Goal: Information Seeking & Learning: Compare options

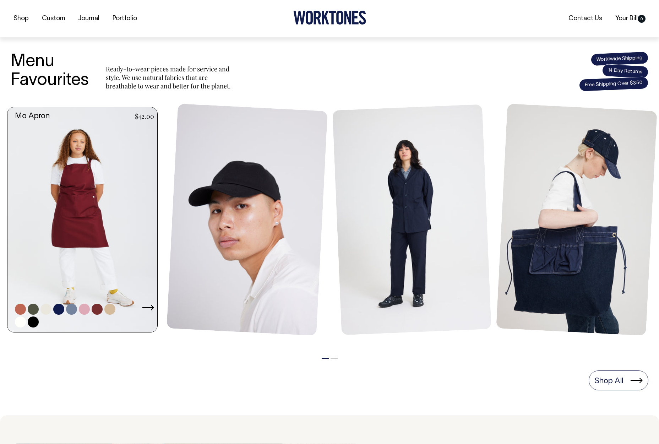
click at [100, 216] on link at bounding box center [84, 219] width 154 height 225
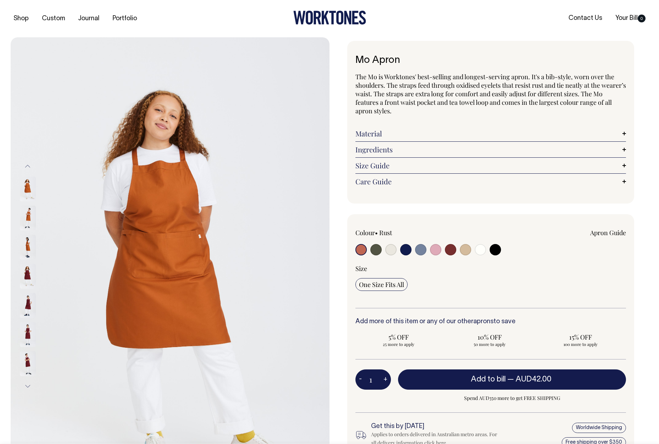
click at [375, 250] on input "radio" at bounding box center [375, 249] width 11 height 11
radio input "true"
select select "Olive"
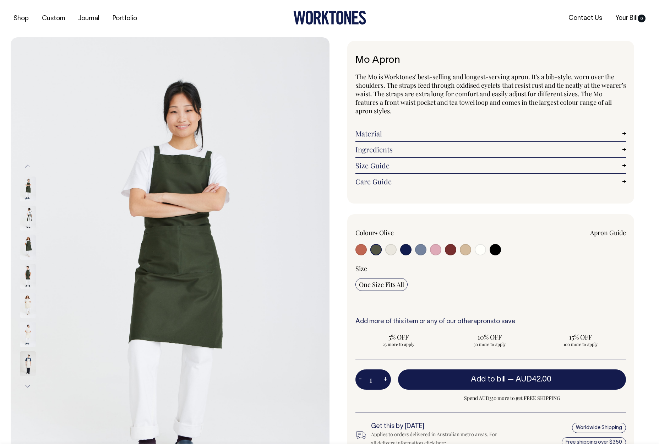
click at [389, 250] on input "radio" at bounding box center [390, 249] width 11 height 11
radio input "true"
select select "Natural"
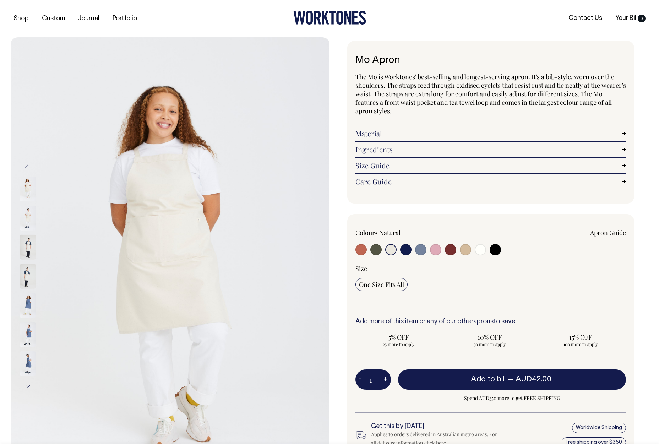
click at [408, 248] on input "radio" at bounding box center [405, 249] width 11 height 11
radio input "true"
select select "Dark Navy"
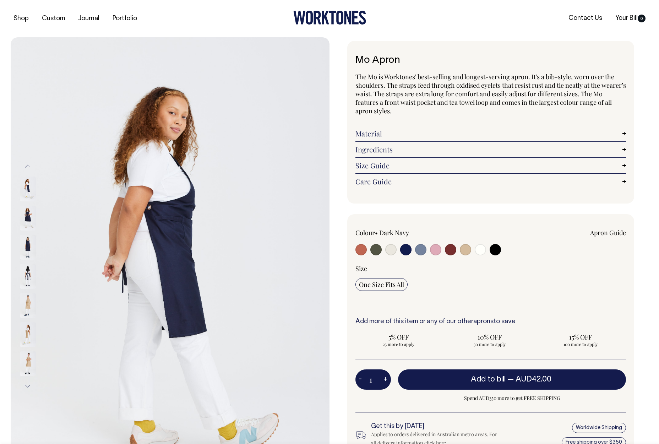
click at [423, 249] on input "radio" at bounding box center [420, 249] width 11 height 11
radio input "true"
select select "Blue/Grey"
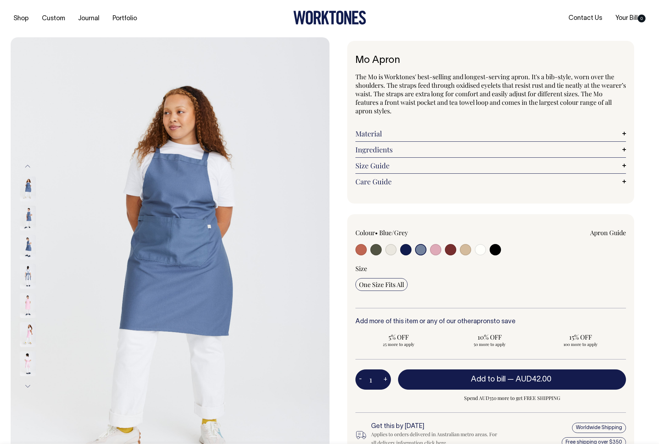
click at [434, 249] on input "radio" at bounding box center [435, 249] width 11 height 11
radio input "true"
select select "Pink"
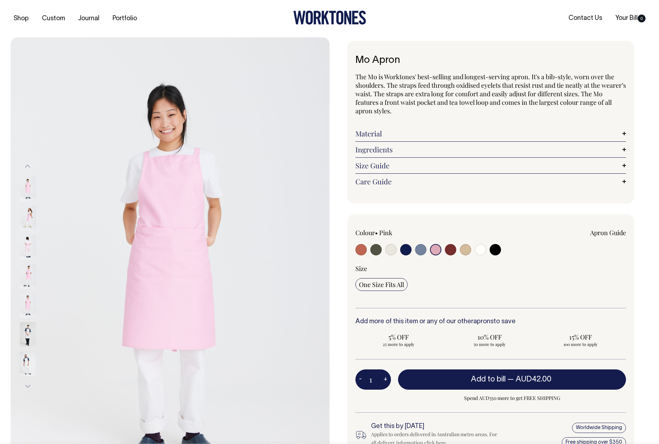
click at [448, 249] on input "radio" at bounding box center [450, 249] width 11 height 11
radio input "true"
select select "Burgundy"
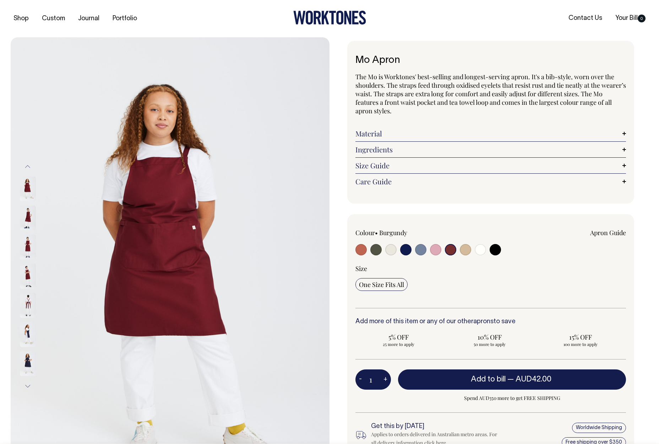
click at [464, 249] on input "radio" at bounding box center [465, 249] width 11 height 11
radio input "true"
radio input "false"
select select "Khaki"
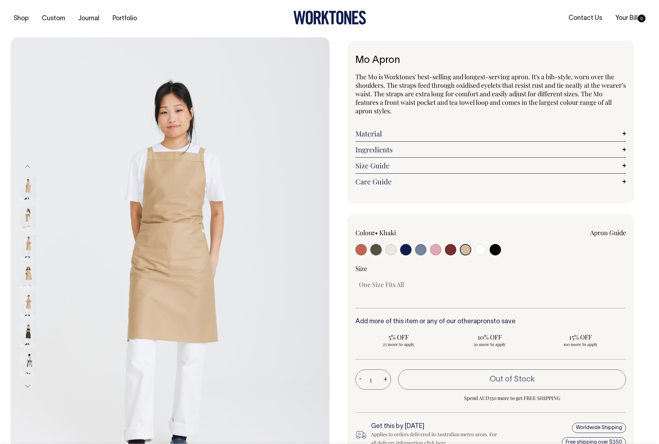
drag, startPoint x: 466, startPoint y: 249, endPoint x: 476, endPoint y: 250, distance: 10.0
click at [467, 249] on input "radio" at bounding box center [465, 249] width 11 height 11
click at [489, 251] on input "radio" at bounding box center [494, 249] width 11 height 11
radio input "true"
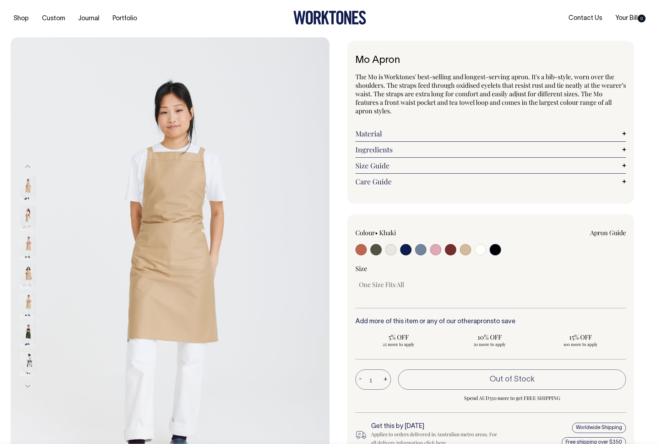
select select "Black"
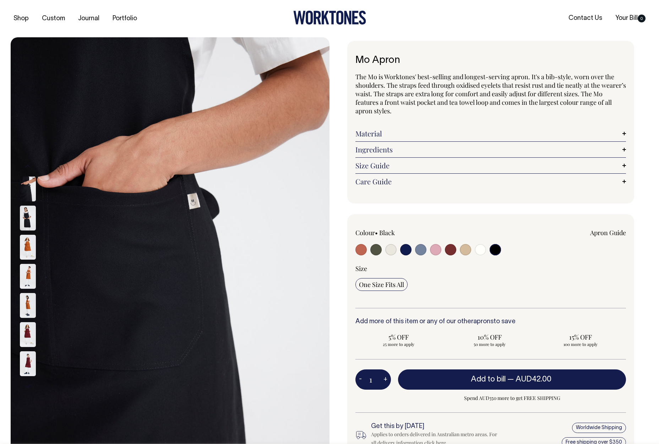
click at [438, 251] on input "radio" at bounding box center [435, 249] width 11 height 11
radio input "true"
select select "Pink"
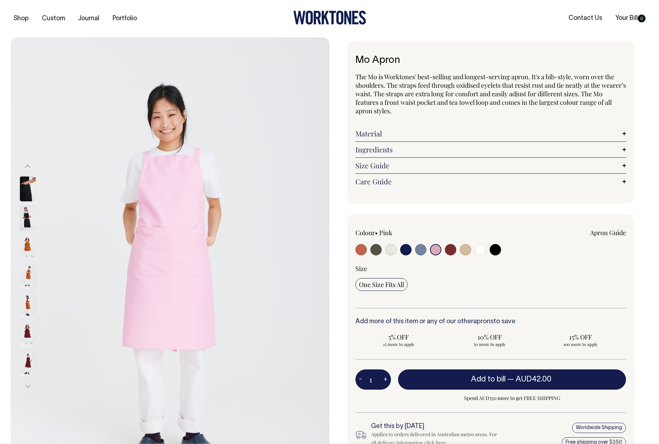
click at [412, 251] on div at bounding box center [409, 250] width 108 height 13
click at [406, 251] on input "radio" at bounding box center [405, 249] width 11 height 11
radio input "true"
select select "Dark Navy"
